Goal: Communication & Community: Answer question/provide support

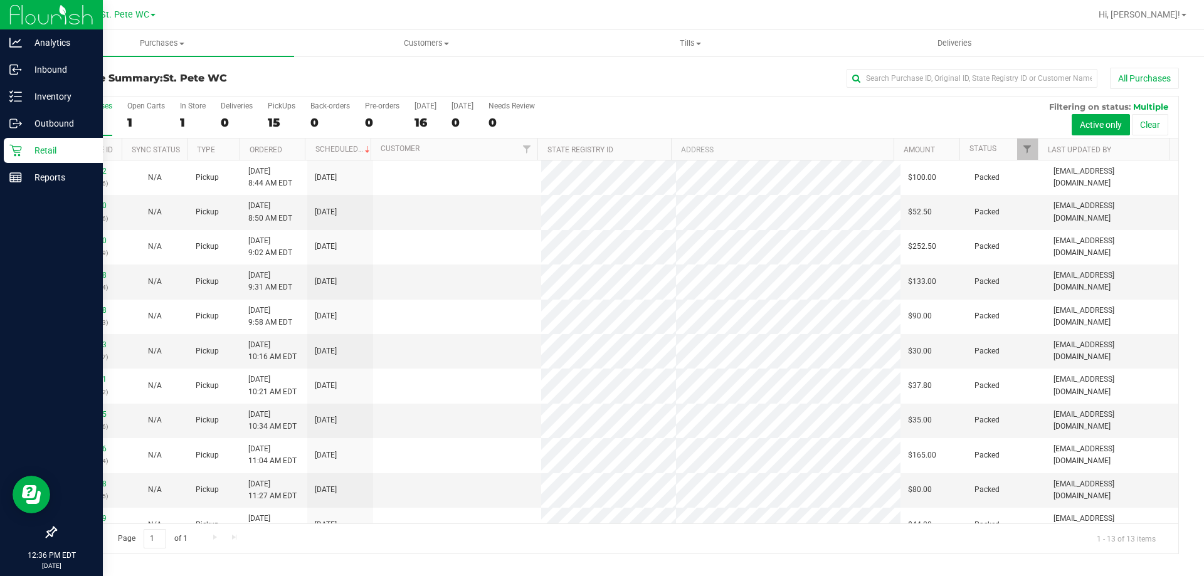
scroll to position [88, 0]
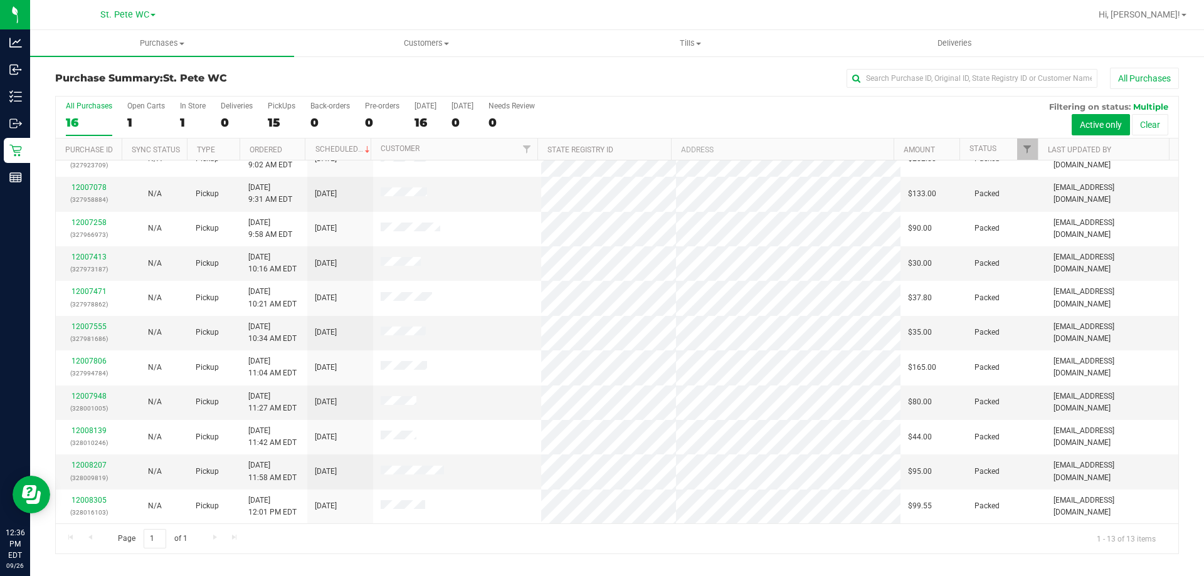
click at [1138, 60] on div "Purchase Summary: St. [PERSON_NAME] WC All Purchases All Purchases 16 Open Cart…" at bounding box center [617, 311] width 1174 height 512
click at [1132, 79] on button "All Purchases" at bounding box center [1144, 78] width 69 height 21
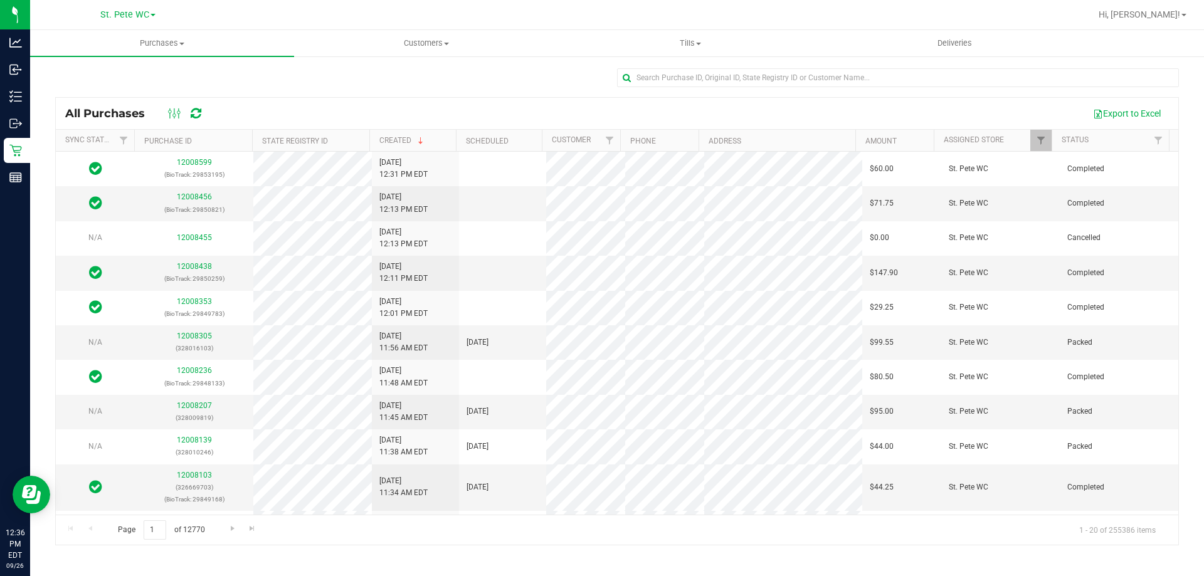
click at [194, 113] on icon at bounding box center [196, 113] width 11 height 13
click at [154, 47] on span "Purchases" at bounding box center [162, 43] width 264 height 11
click at [129, 73] on span "Summary of purchases" at bounding box center [94, 75] width 129 height 11
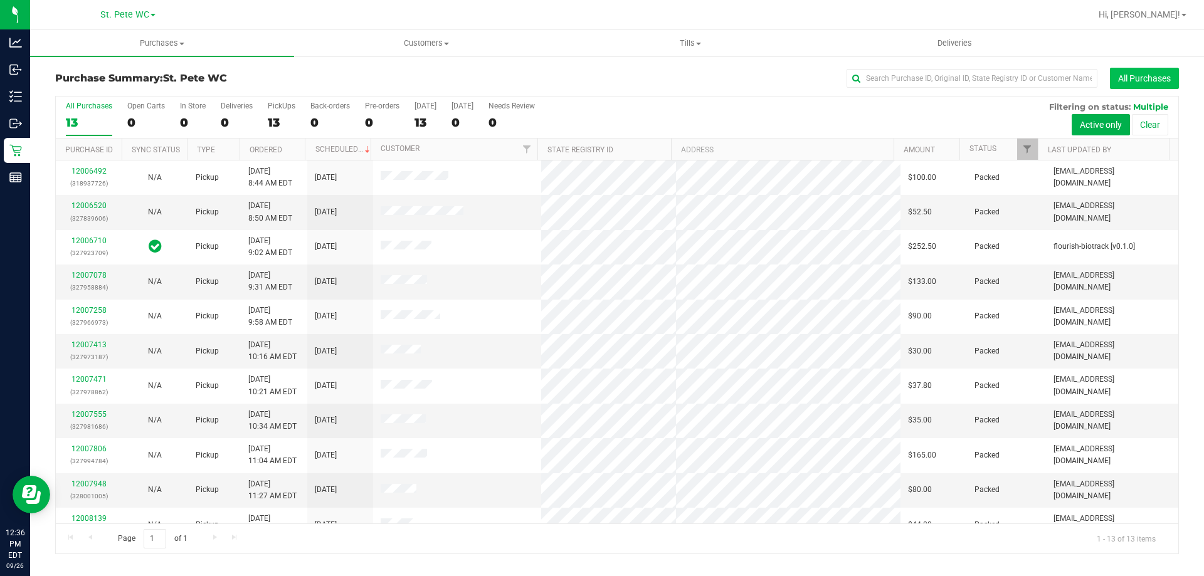
click at [1132, 75] on button "All Purchases" at bounding box center [1144, 78] width 69 height 21
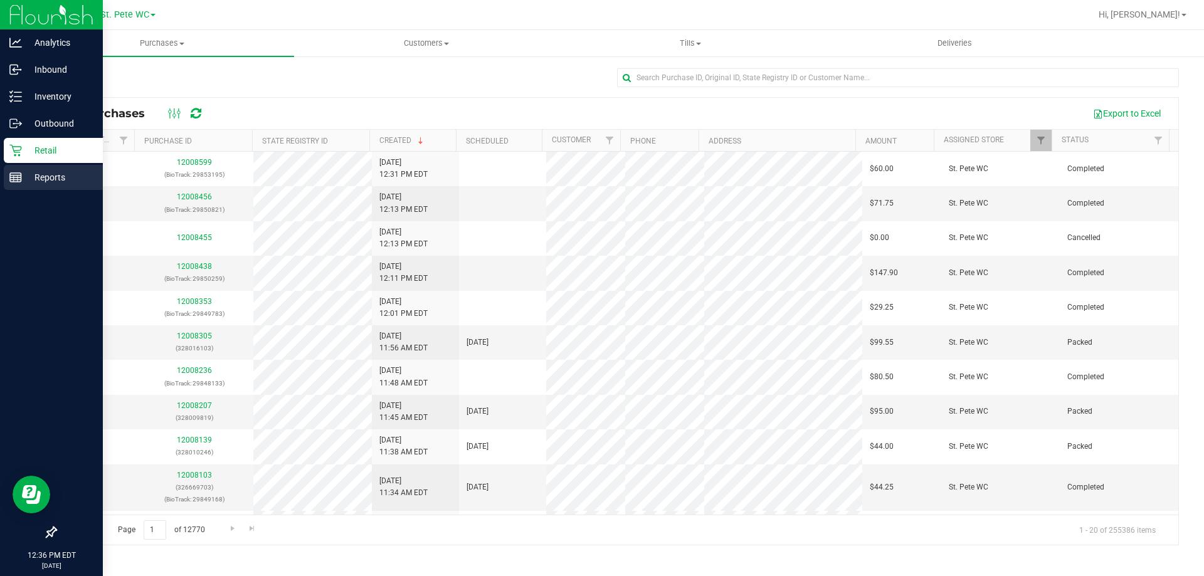
click at [0, 171] on link "Reports" at bounding box center [51, 178] width 103 height 27
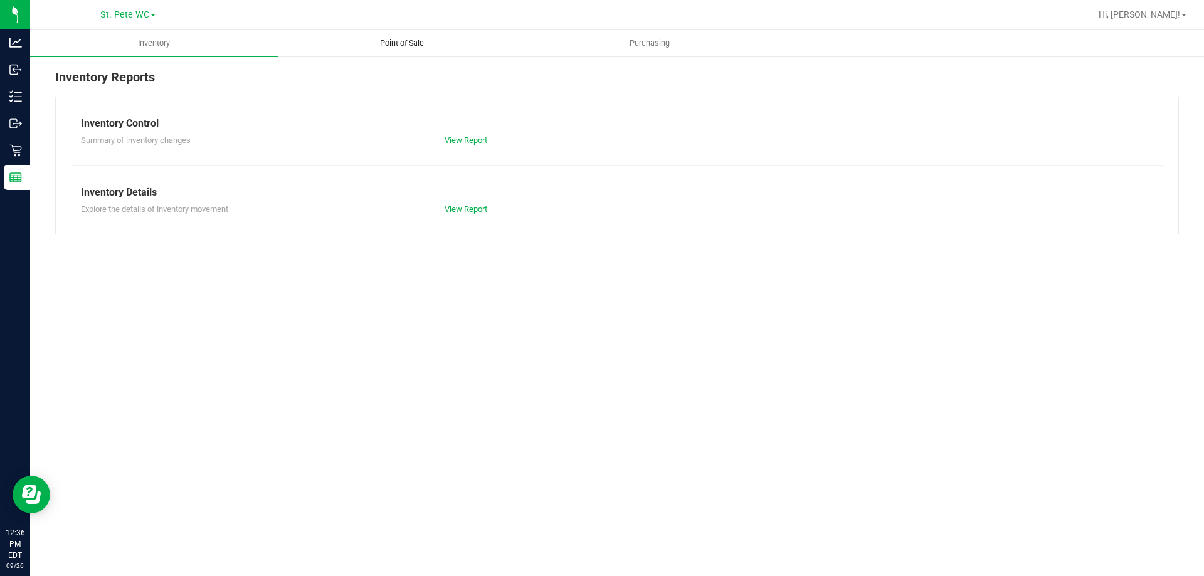
click at [406, 51] on uib-tab-heading "Point of Sale" at bounding box center [401, 43] width 246 height 25
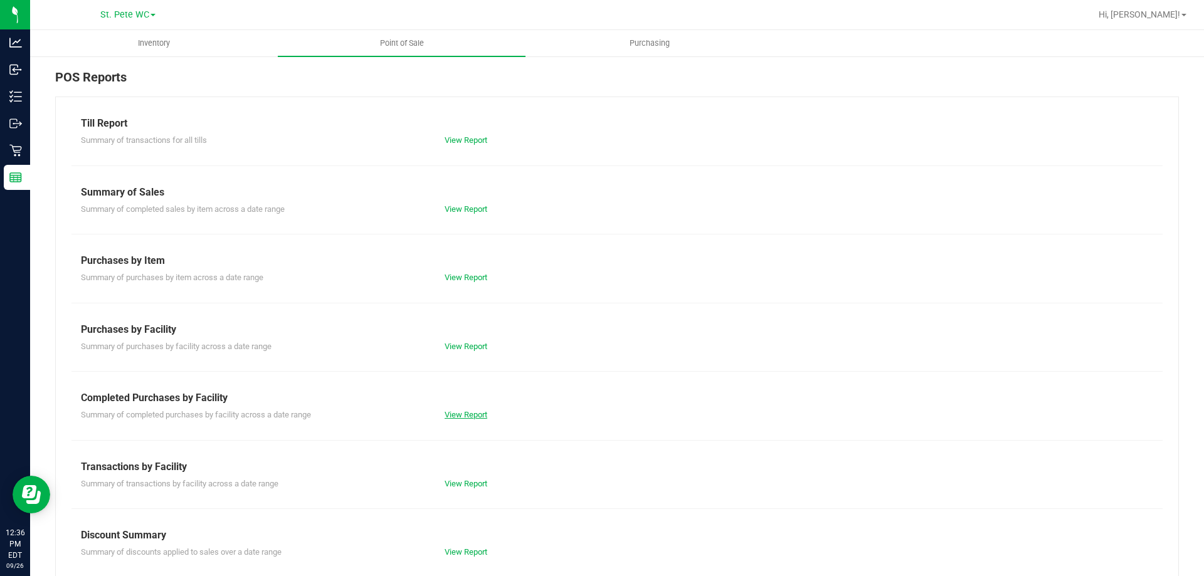
click at [461, 411] on link "View Report" at bounding box center [465, 414] width 43 height 9
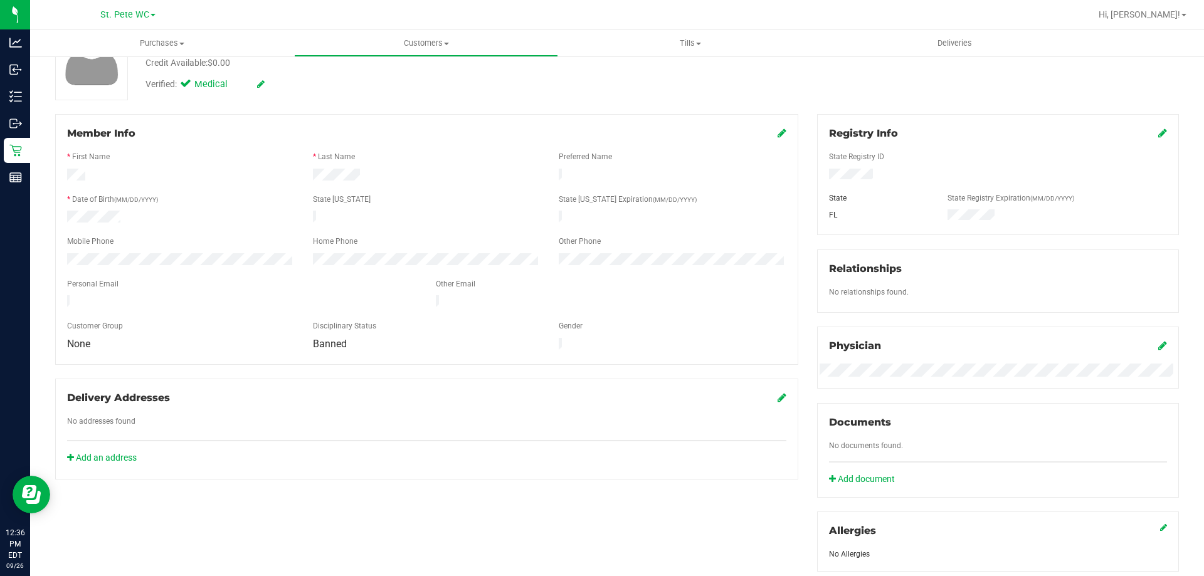
scroll to position [313, 0]
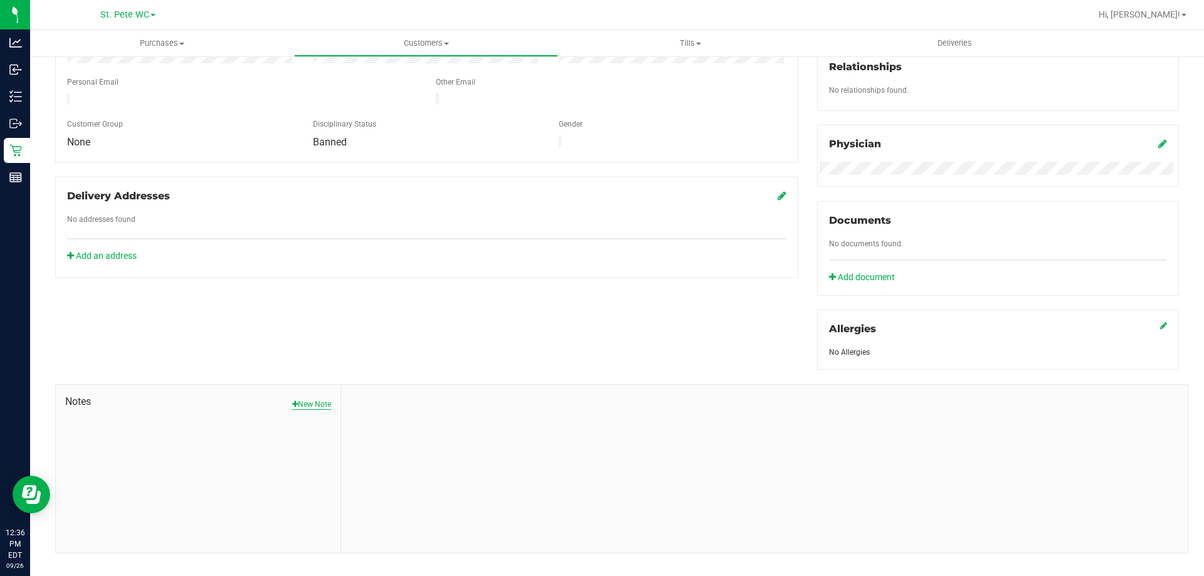
click at [296, 406] on button "New Note" at bounding box center [311, 404] width 39 height 11
click at [411, 437] on input "Note Title" at bounding box center [763, 437] width 827 height 19
type input "p"
type input "PT behavior"
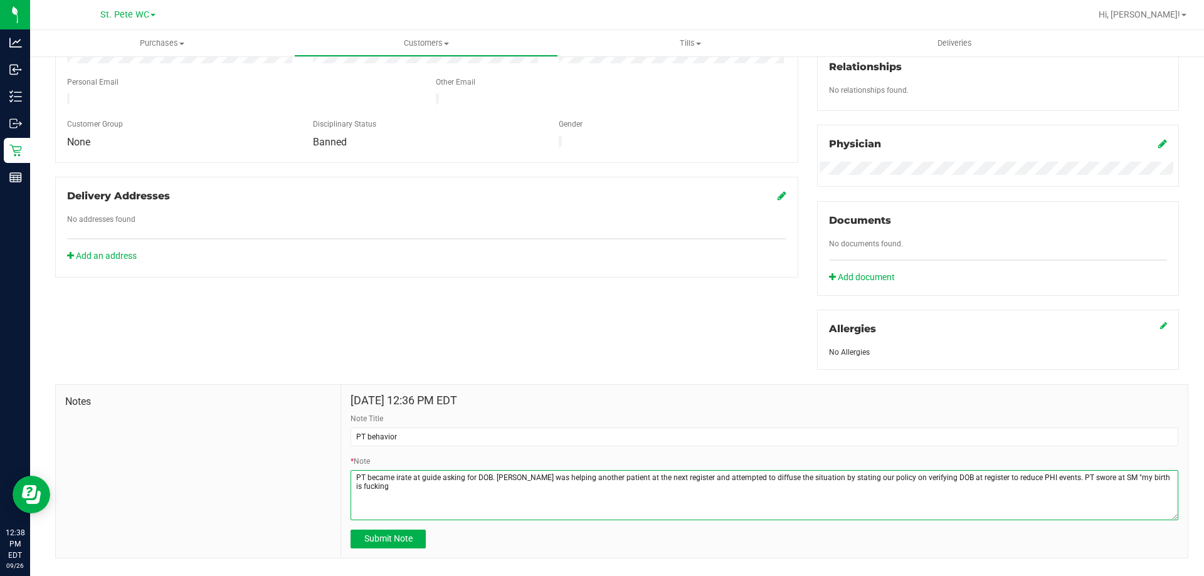
click at [1112, 474] on textarea "* Note" at bounding box center [763, 495] width 827 height 50
click at [1127, 509] on textarea "* Note" at bounding box center [763, 495] width 827 height 50
click at [1167, 485] on textarea "* Note" at bounding box center [763, 495] width 827 height 50
click at [1152, 478] on textarea "* Note" at bounding box center [763, 495] width 827 height 50
click at [1145, 510] on textarea "* Note" at bounding box center [763, 495] width 827 height 50
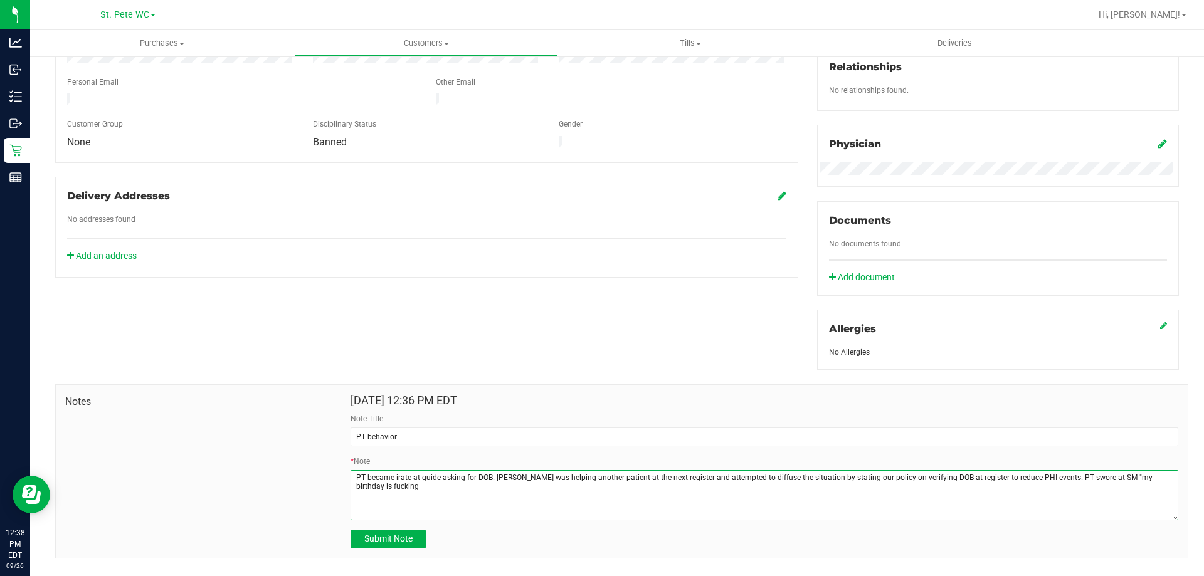
click at [1158, 480] on textarea "* Note" at bounding box center [763, 495] width 827 height 50
click at [673, 479] on textarea "* Note" at bounding box center [763, 495] width 827 height 50
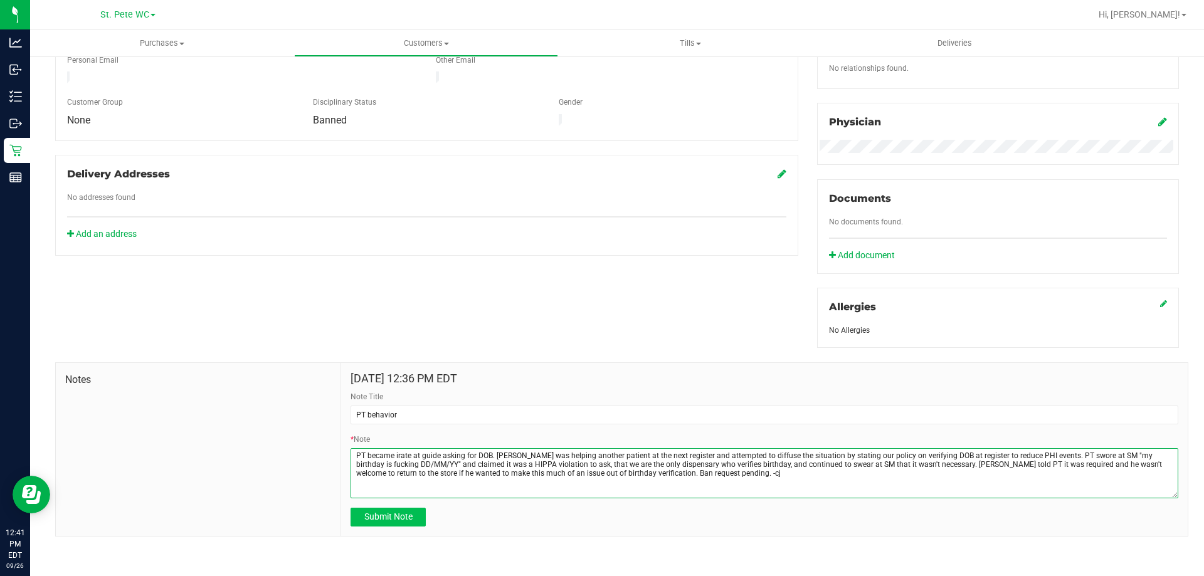
type textarea "PT became irate at guide asking for DOB. [PERSON_NAME] was helping another pati…"
click at [409, 512] on span "Submit Note" at bounding box center [388, 517] width 48 height 10
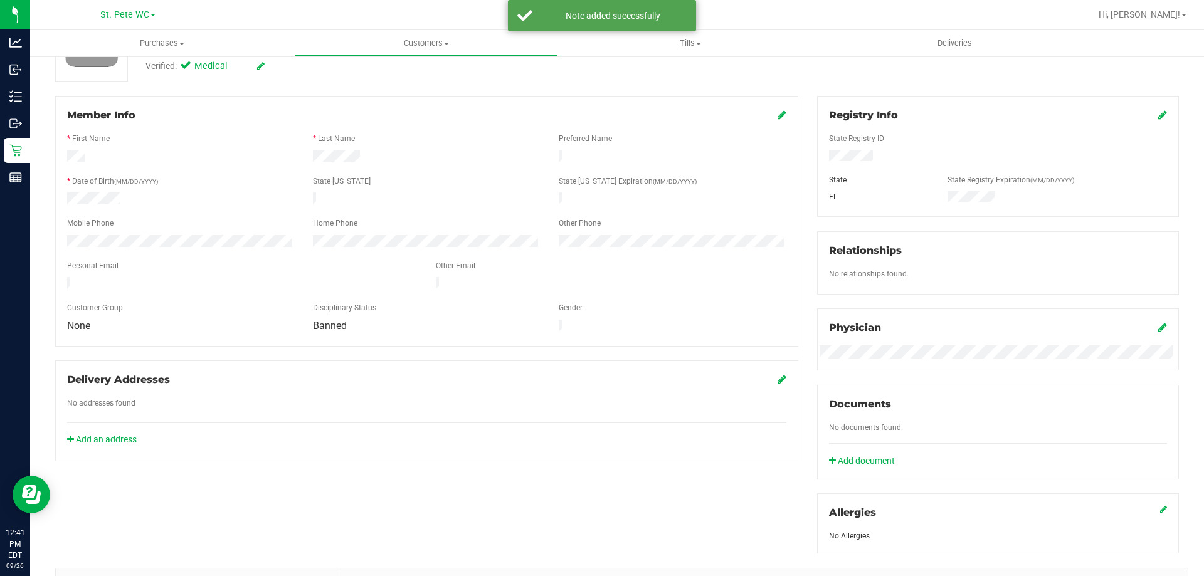
scroll to position [0, 0]
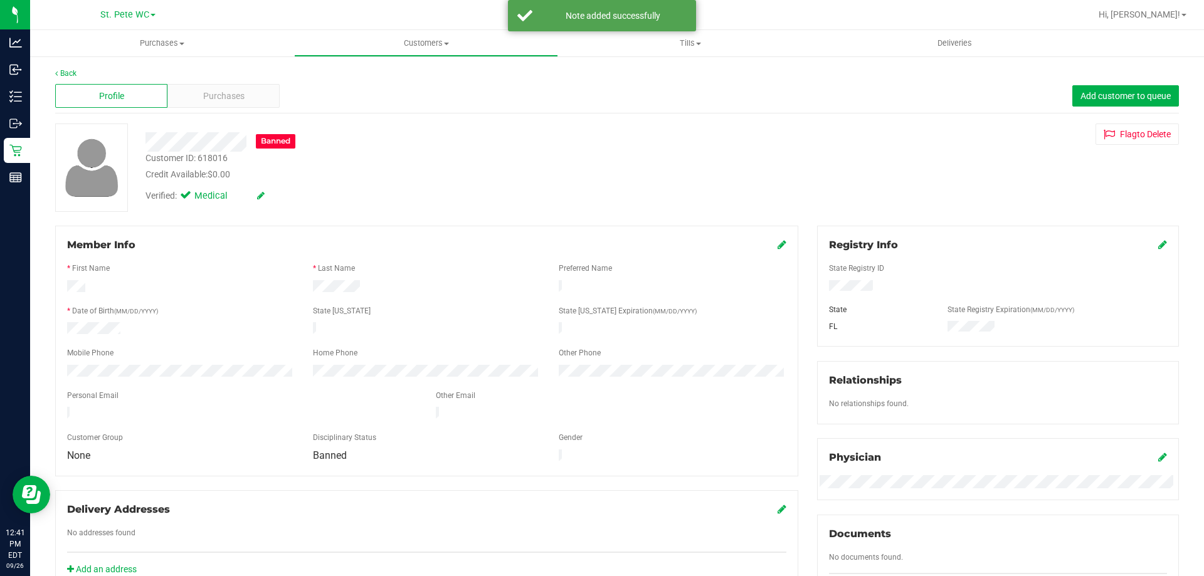
click at [255, 108] on div "Profile Purchases Add customer to queue" at bounding box center [616, 96] width 1123 height 34
click at [253, 100] on div "Purchases" at bounding box center [223, 96] width 112 height 24
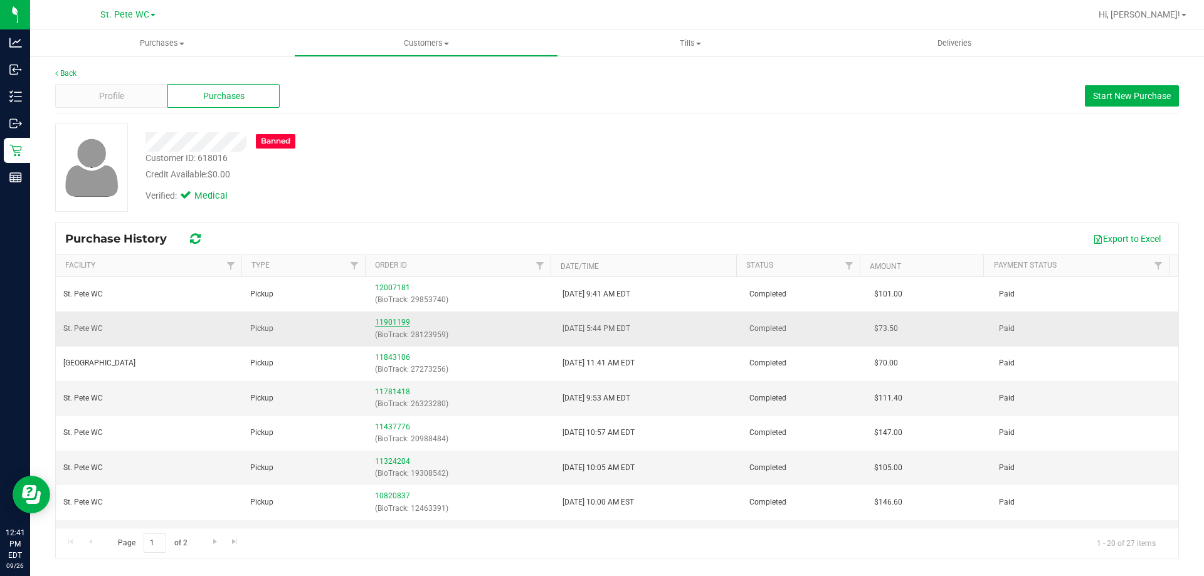
click at [391, 320] on link "11901199" at bounding box center [392, 322] width 35 height 9
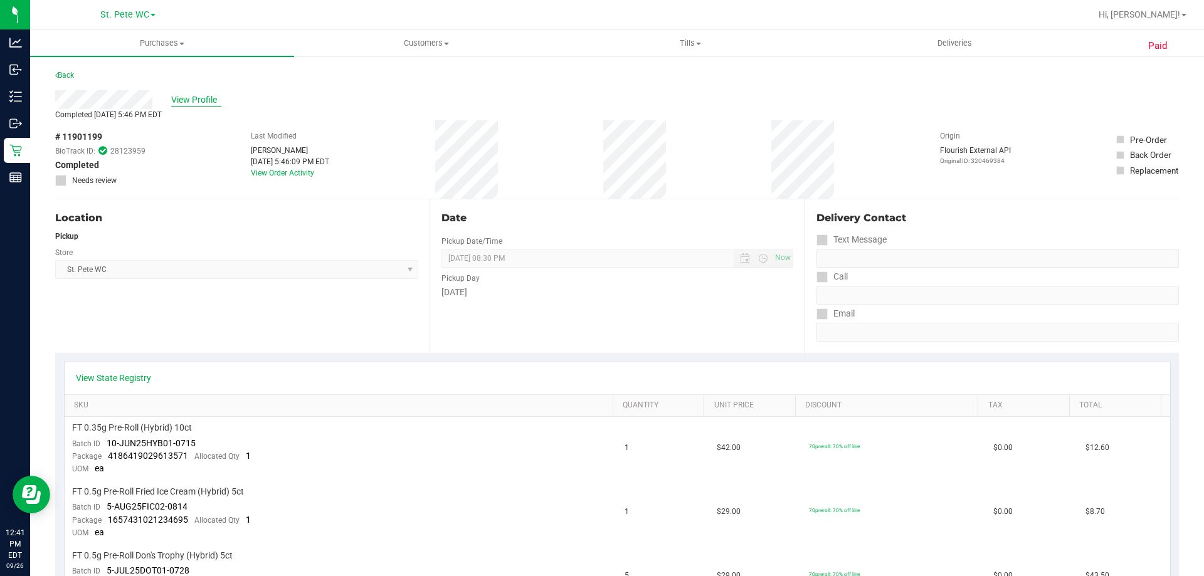
click at [201, 100] on span "View Profile" at bounding box center [196, 99] width 50 height 13
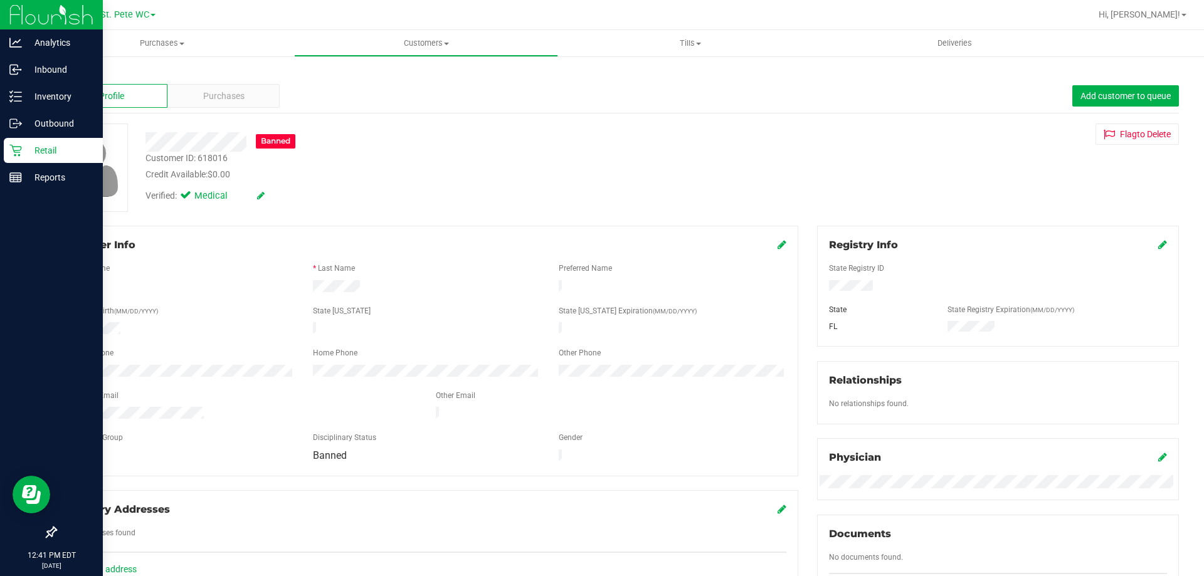
click at [21, 152] on icon at bounding box center [15, 150] width 13 height 13
